Goal: Transaction & Acquisition: Book appointment/travel/reservation

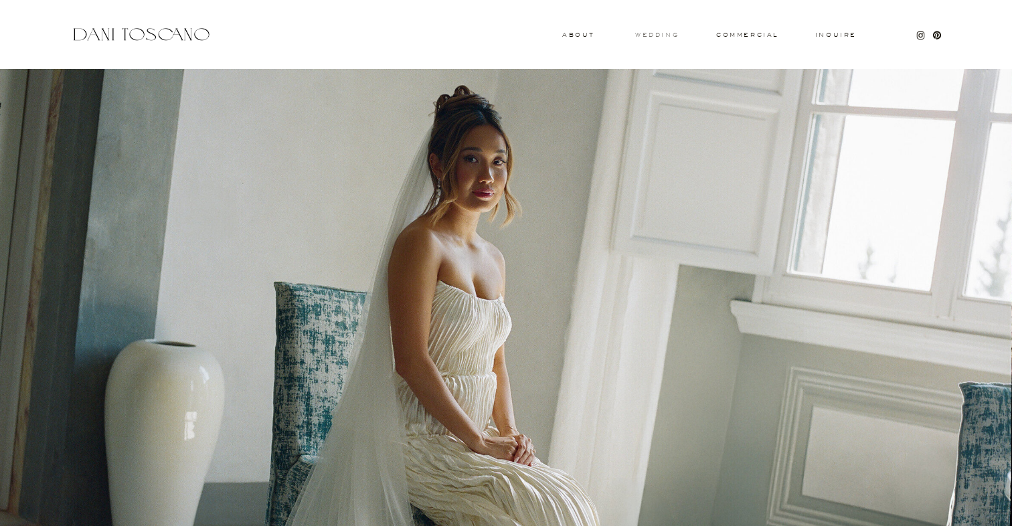
click at [656, 37] on h3 "wedding" at bounding box center [656, 34] width 43 height 5
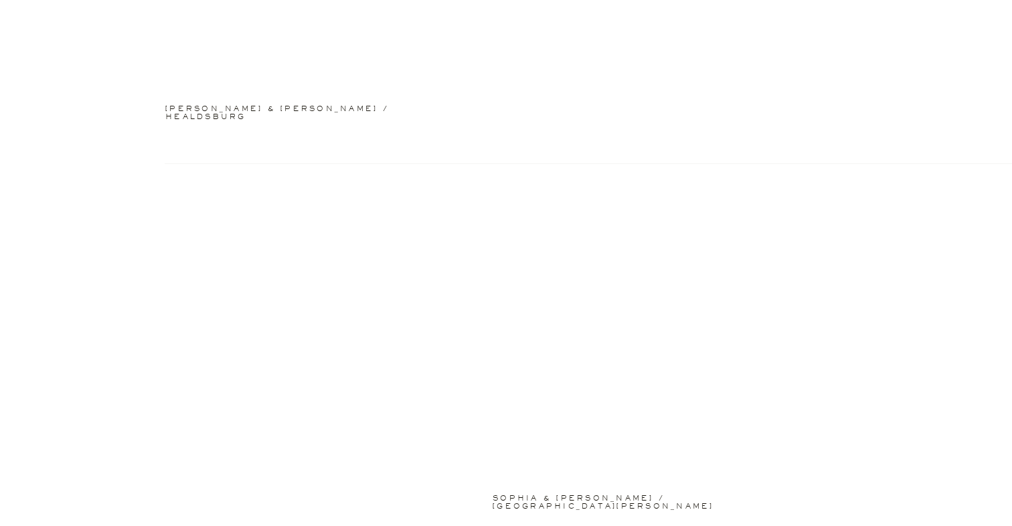
scroll to position [2259, 0]
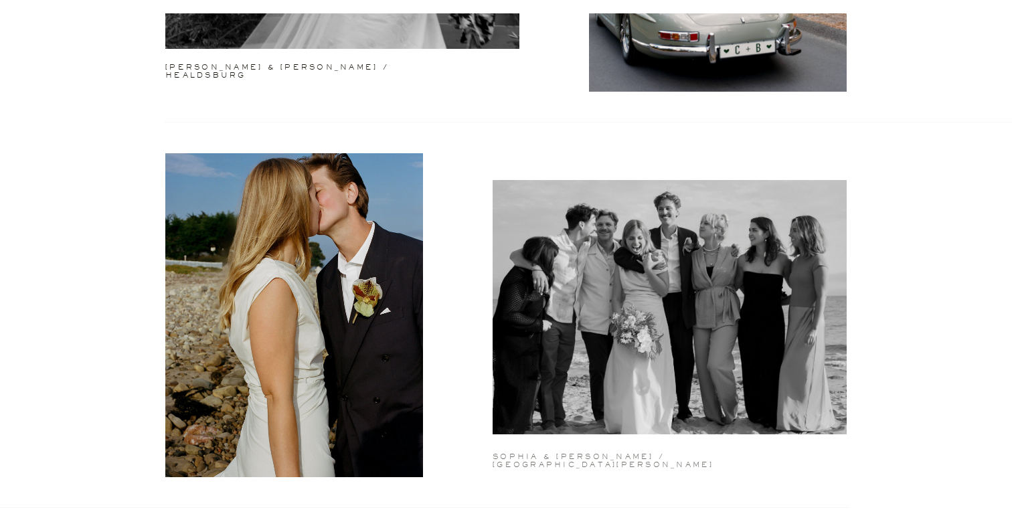
click at [559, 456] on h2 "sophia & lucas / santa barbara" at bounding box center [607, 455] width 229 height 5
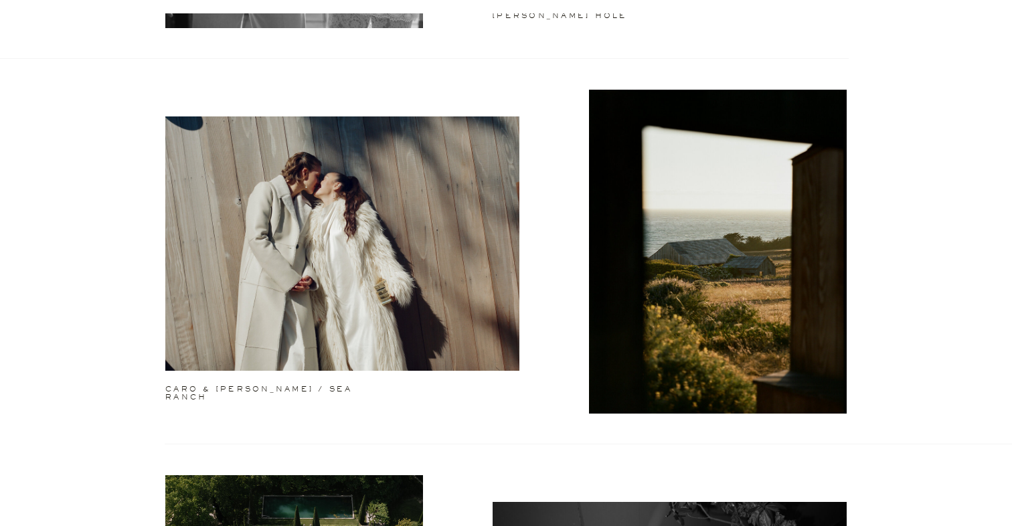
scroll to position [0, 0]
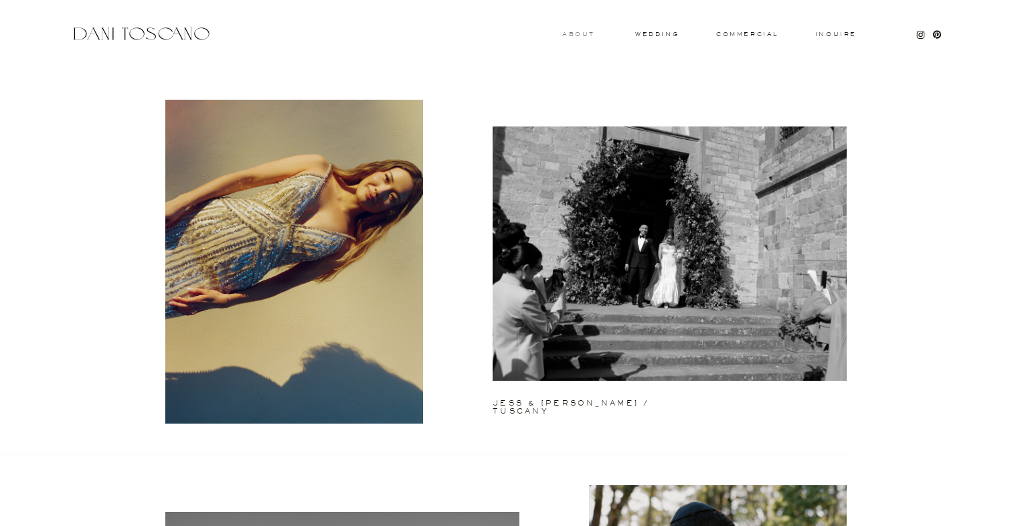
click at [592, 35] on h3 "About" at bounding box center [576, 33] width 29 height 5
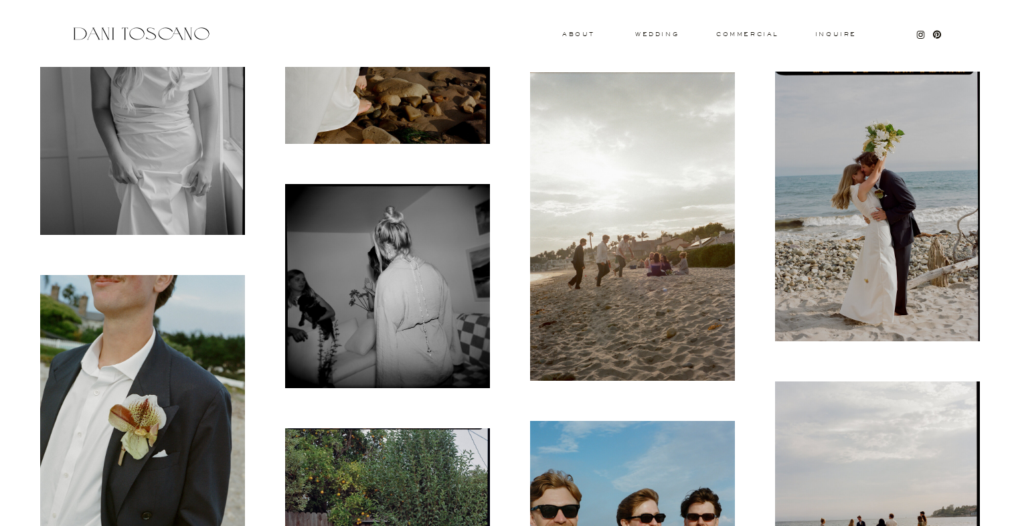
scroll to position [4072, 0]
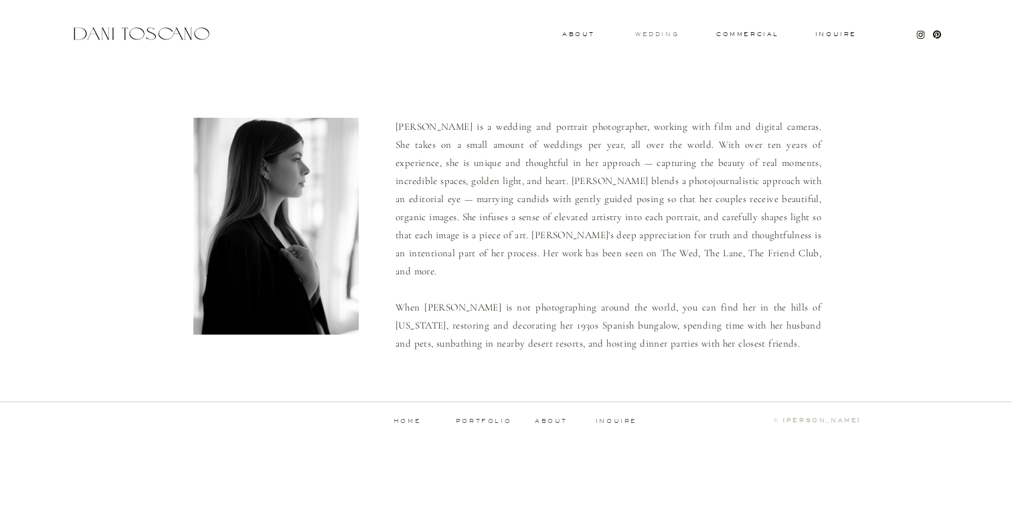
click at [652, 36] on h3 "wedding" at bounding box center [656, 33] width 43 height 5
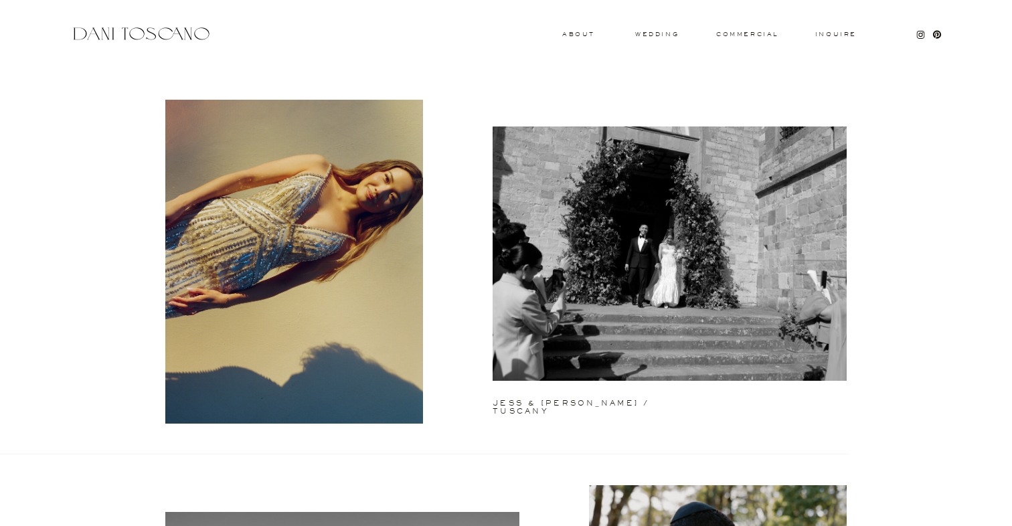
click at [845, 34] on h3 "Inquire" at bounding box center [835, 34] width 43 height 7
